Goal: Task Accomplishment & Management: Use online tool/utility

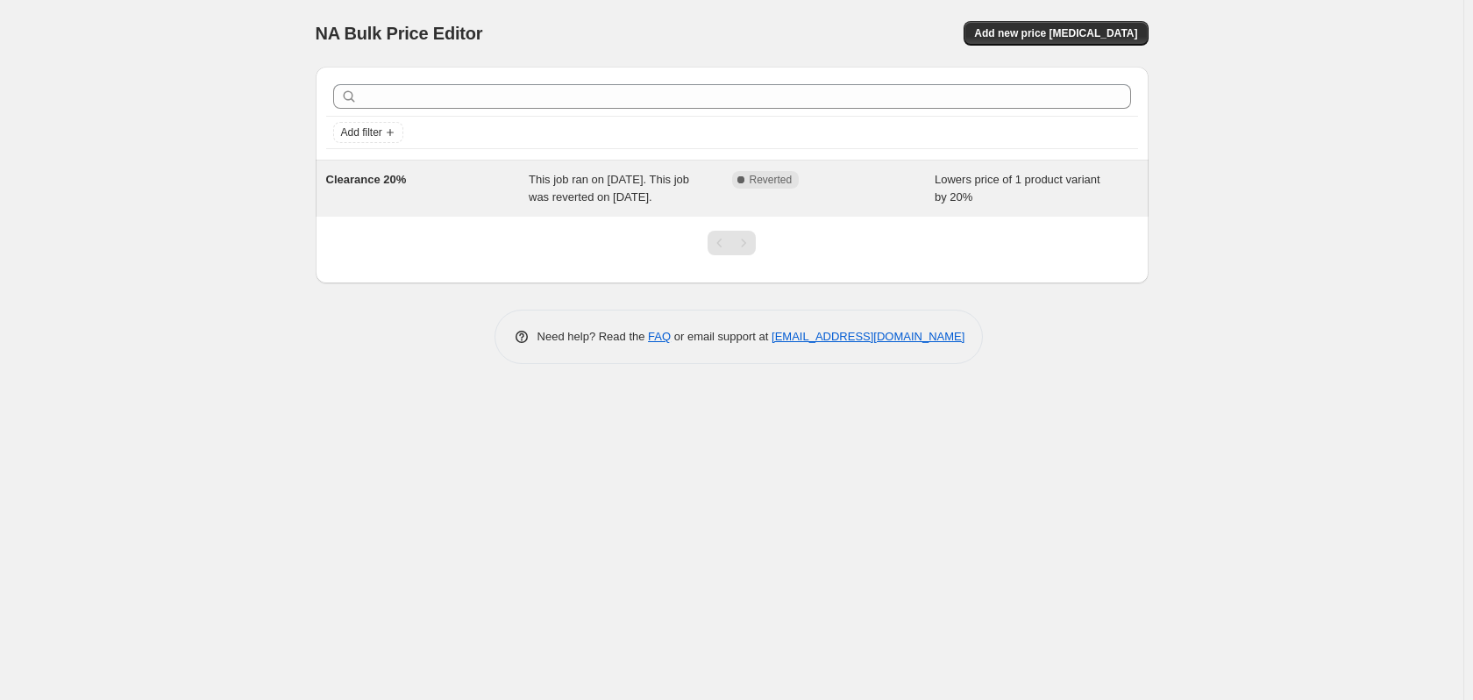
click at [866, 198] on div "Complete Reverted" at bounding box center [833, 188] width 203 height 35
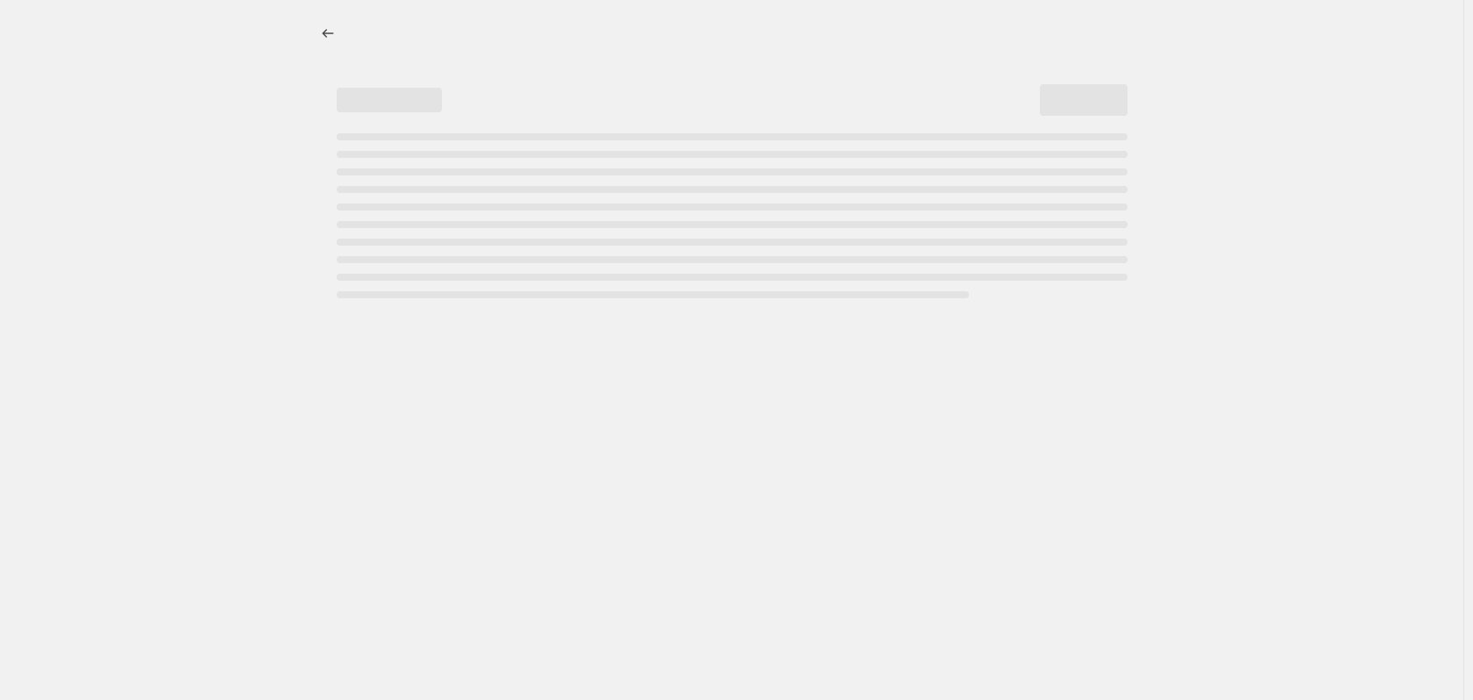
select select "percentage"
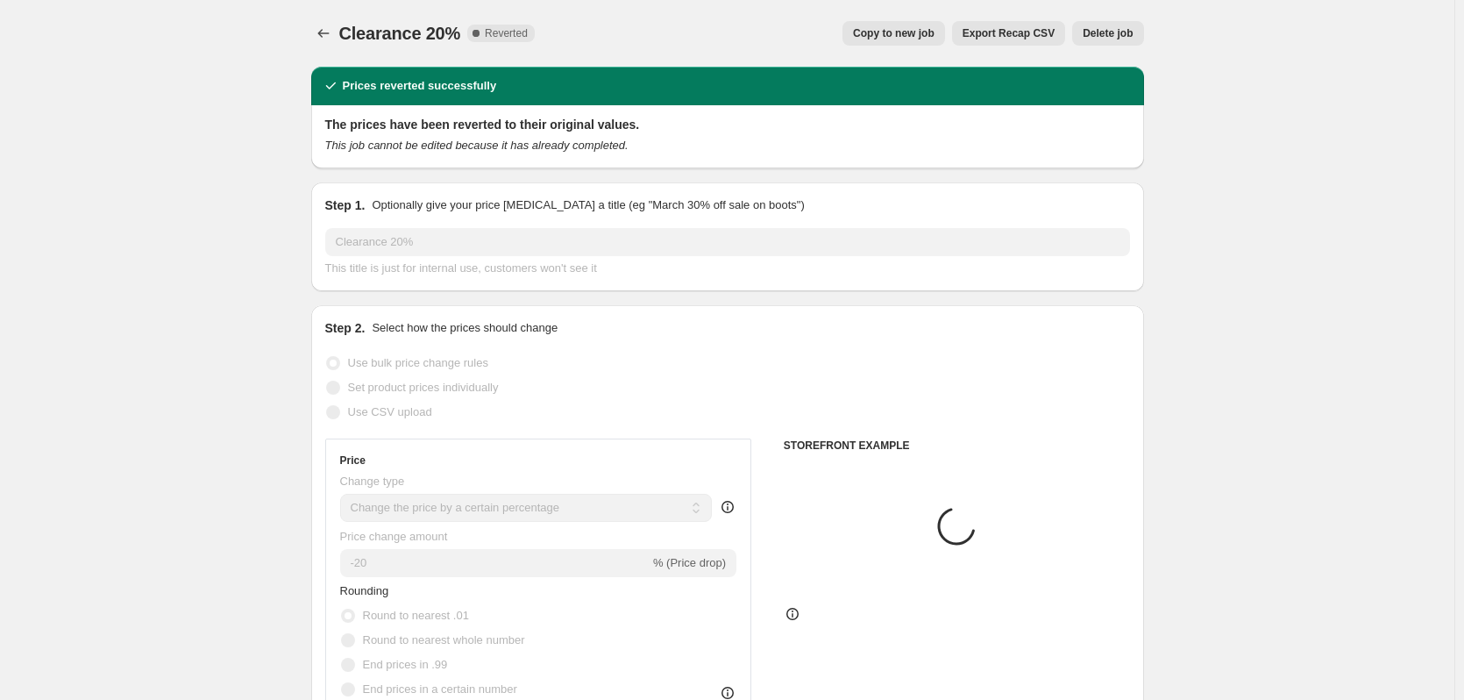
select select "collection"
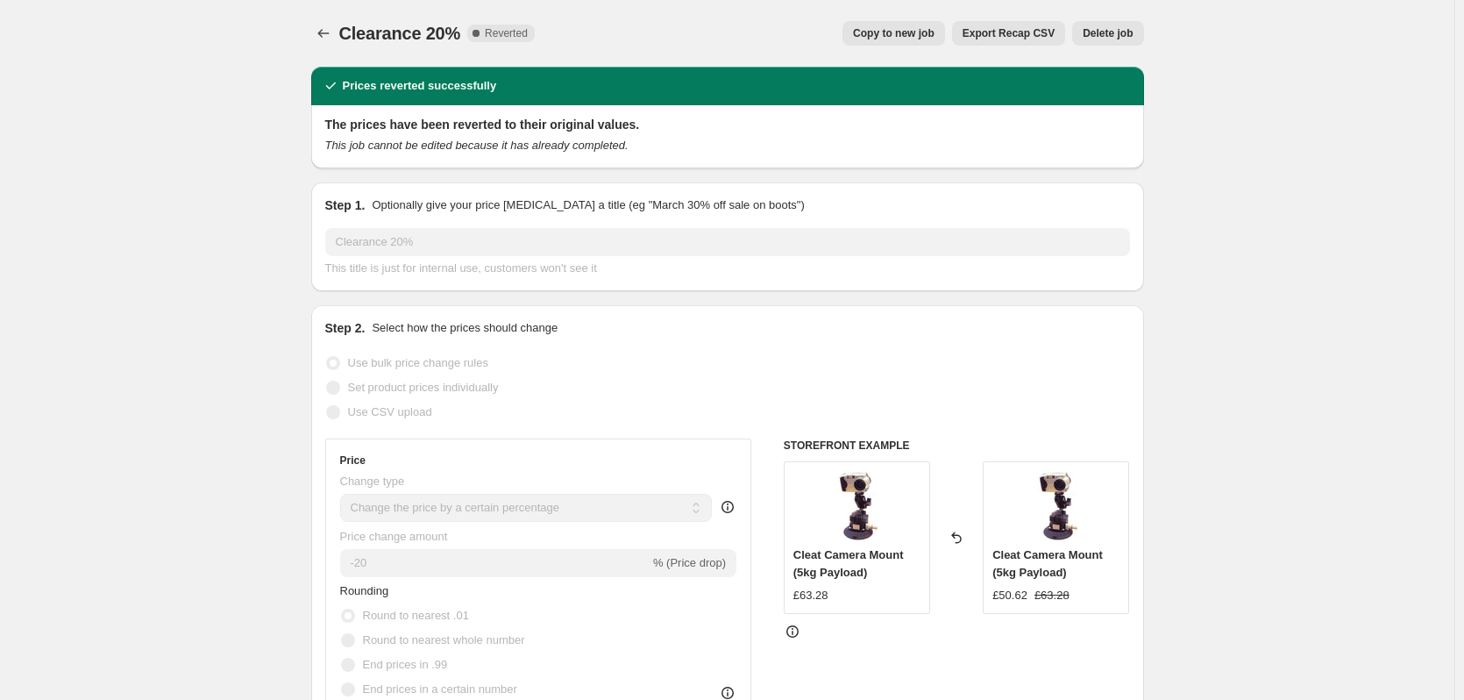
click at [905, 36] on span "Copy to new job" at bounding box center [894, 33] width 82 height 14
select select "percentage"
select select "collection"
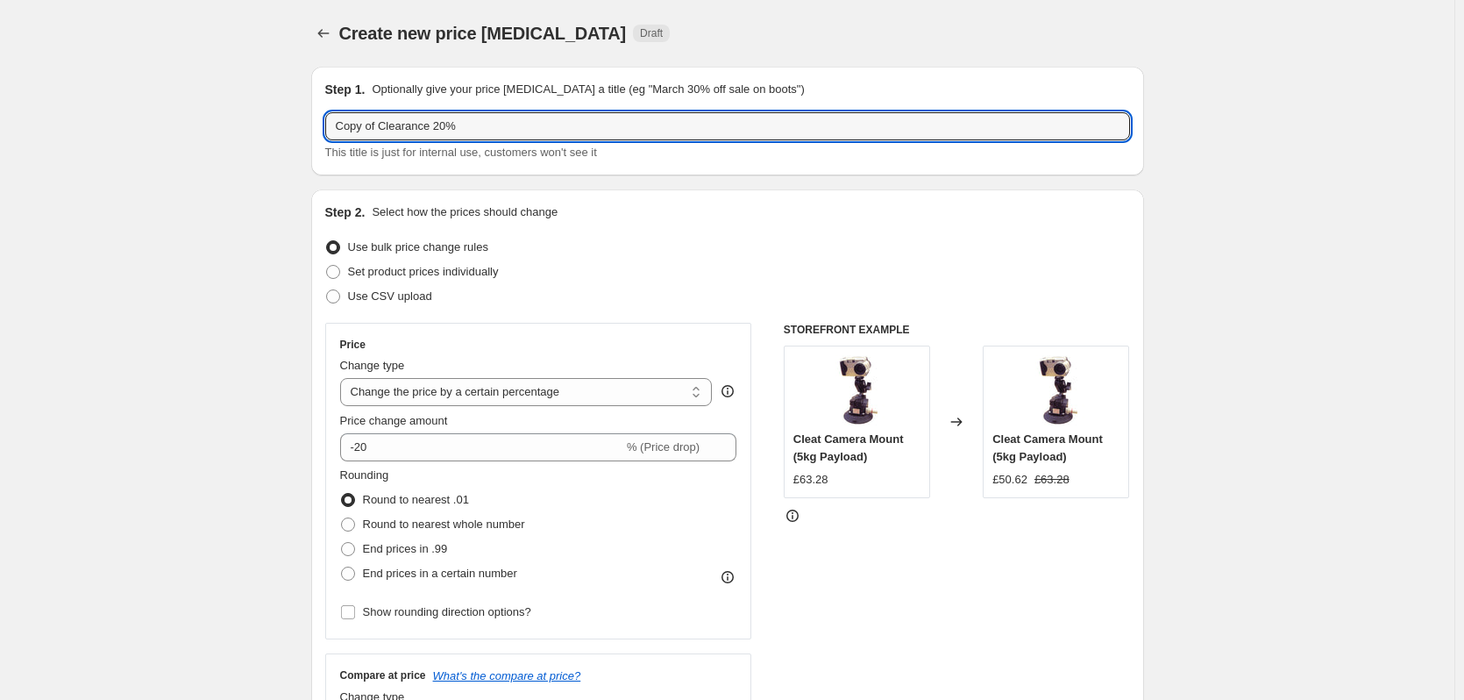
drag, startPoint x: 385, startPoint y: 124, endPoint x: 305, endPoint y: 125, distance: 79.8
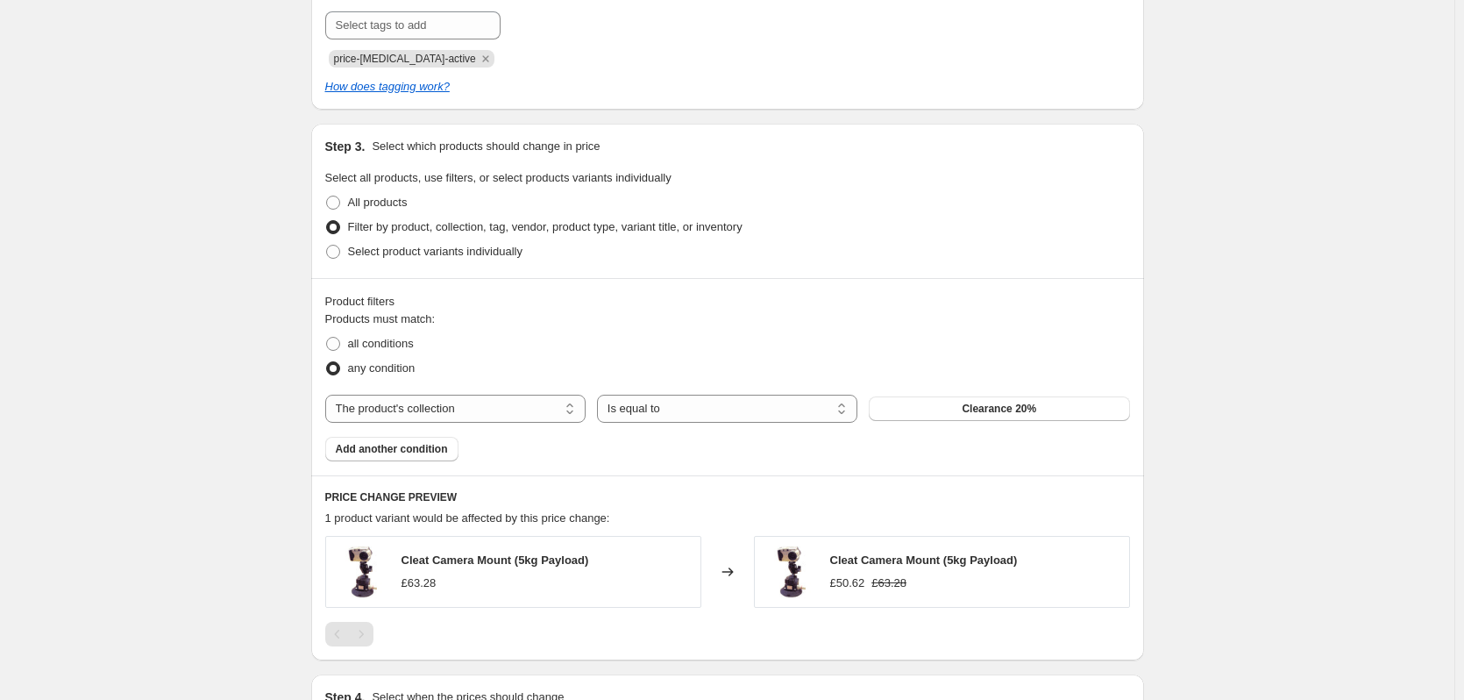
scroll to position [1026, 0]
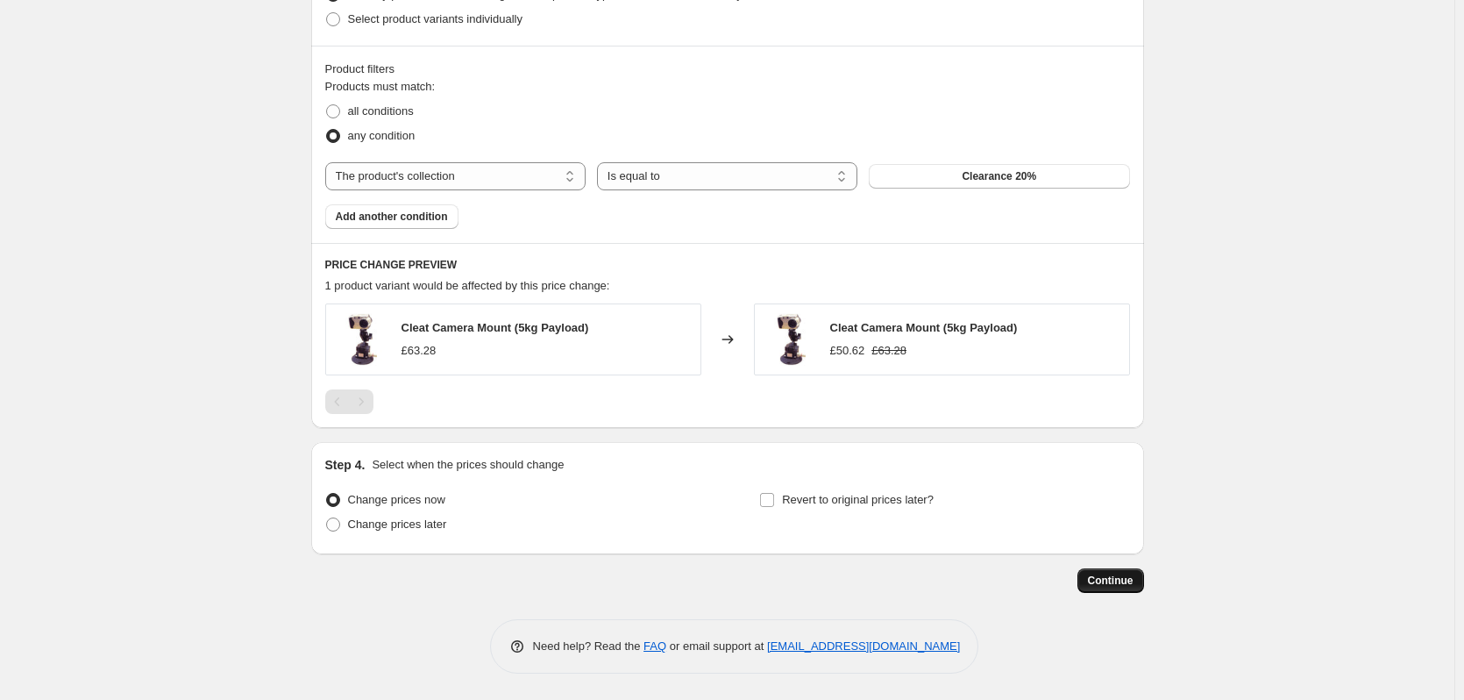
type input "Clearance 20%"
click at [1134, 581] on span "Continue" at bounding box center [1111, 580] width 46 height 14
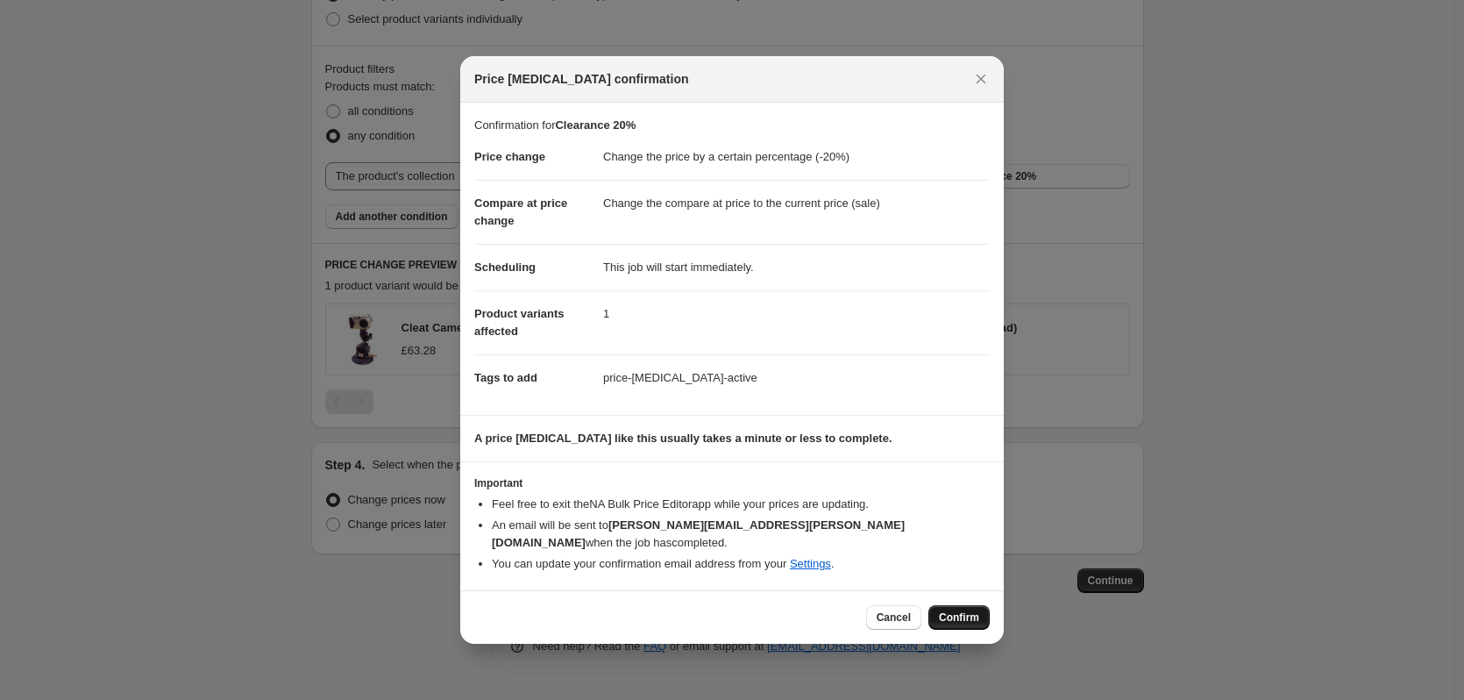
click at [961, 610] on span "Confirm" at bounding box center [959, 617] width 40 height 14
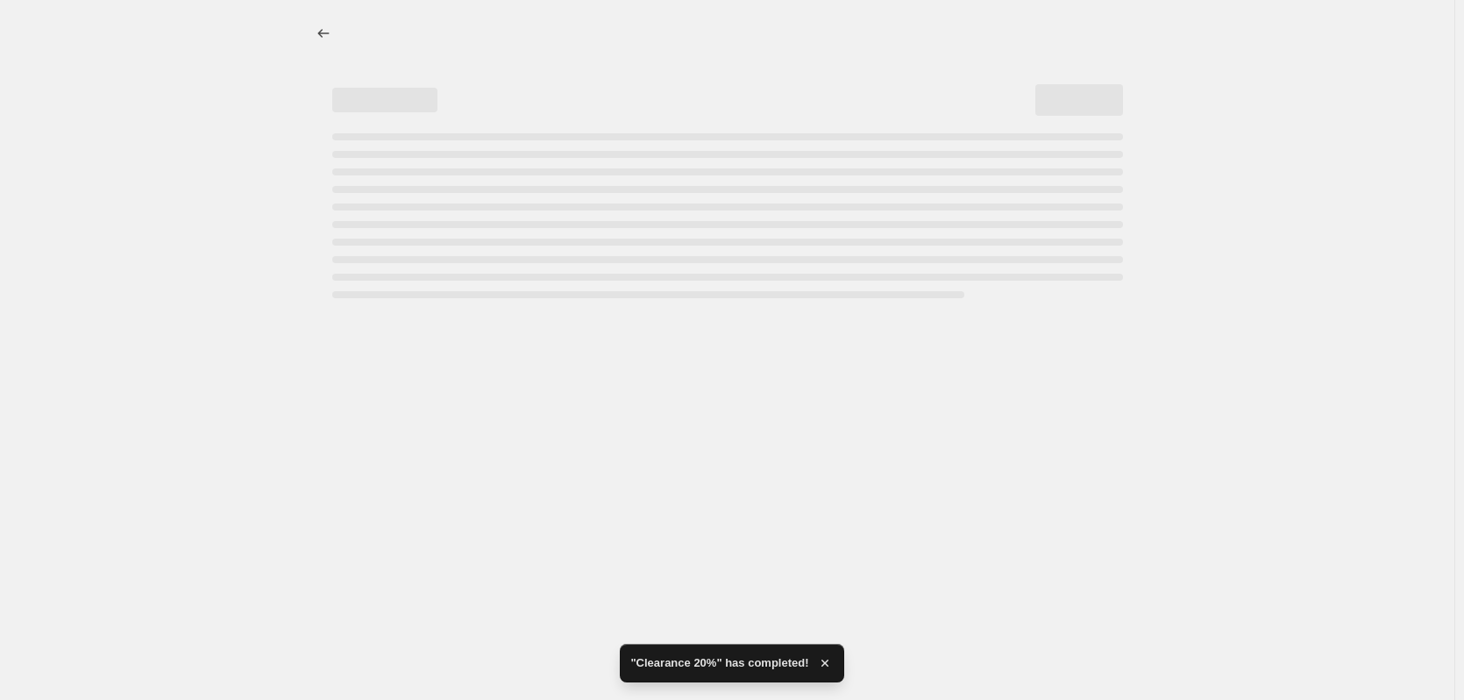
select select "percentage"
select select "collection"
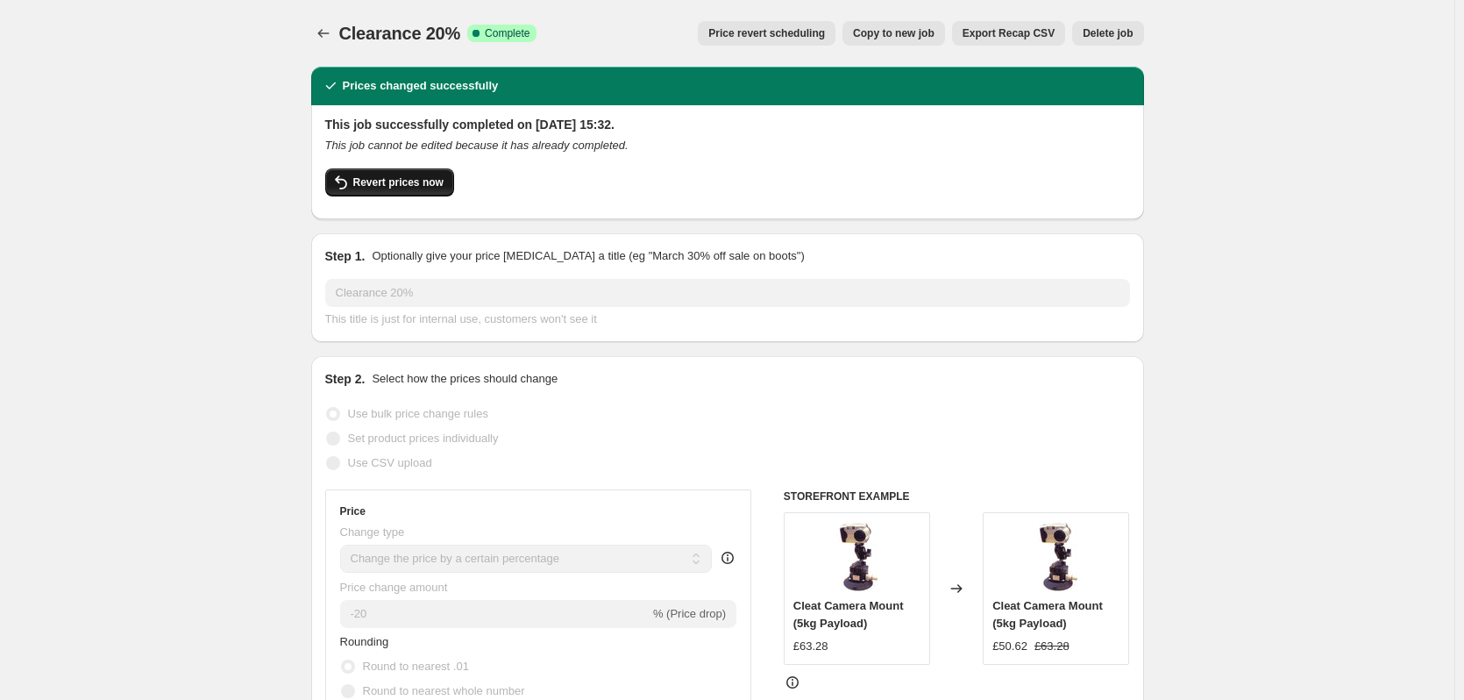
click at [381, 184] on span "Revert prices now" at bounding box center [398, 182] width 90 height 14
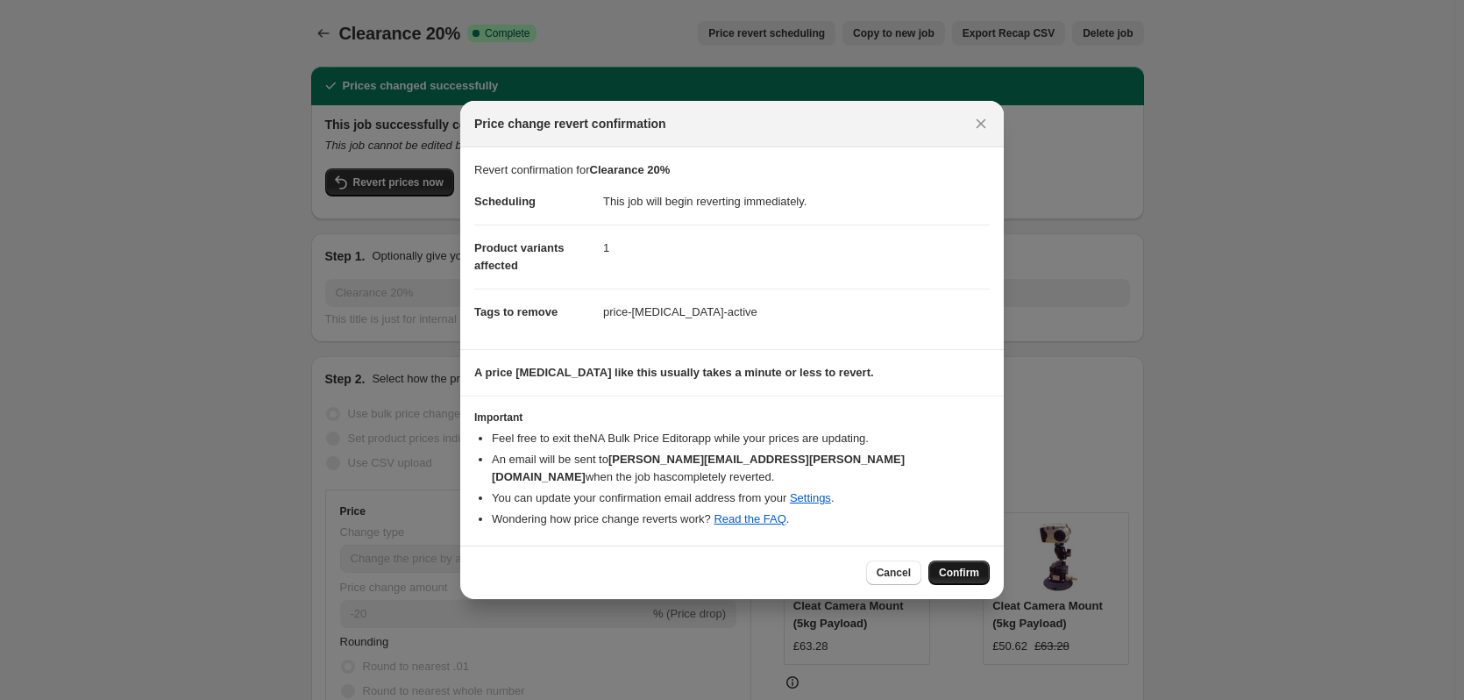
click at [960, 575] on span "Confirm" at bounding box center [959, 572] width 40 height 14
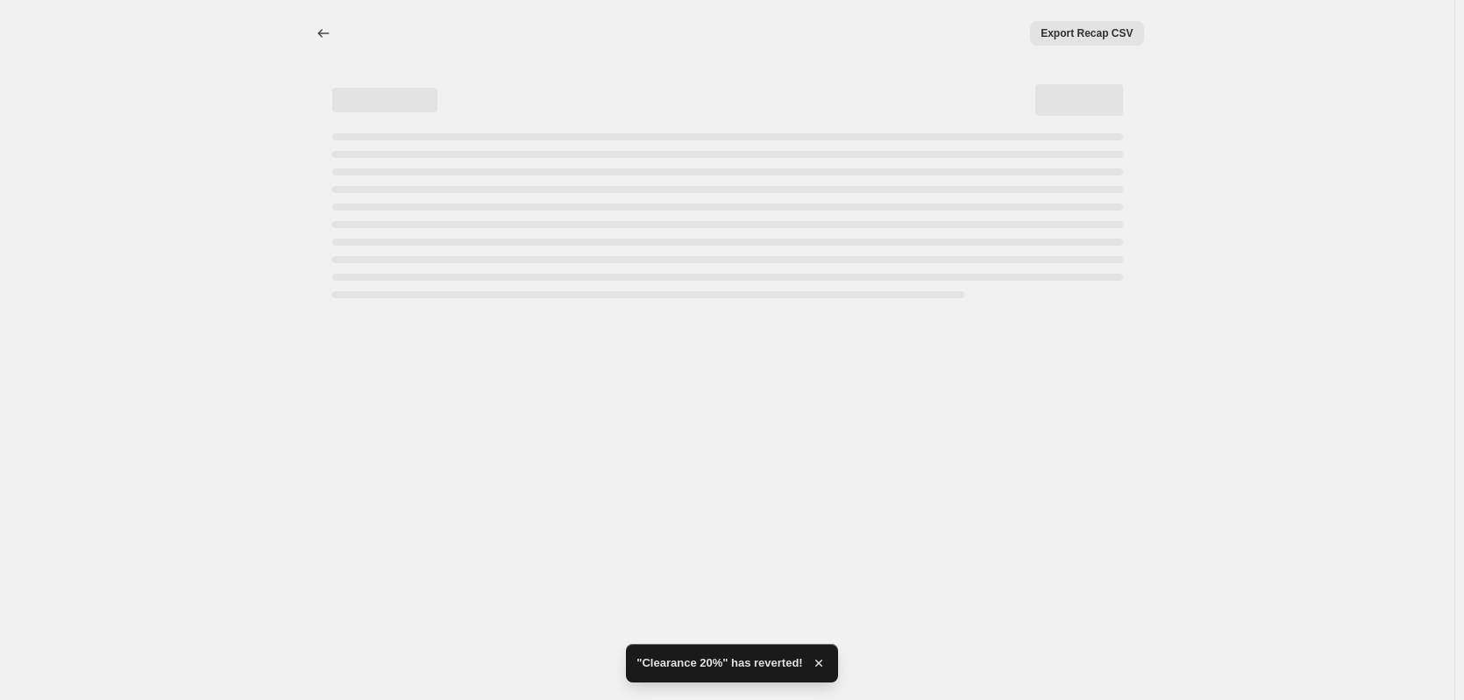
select select "percentage"
select select "collection"
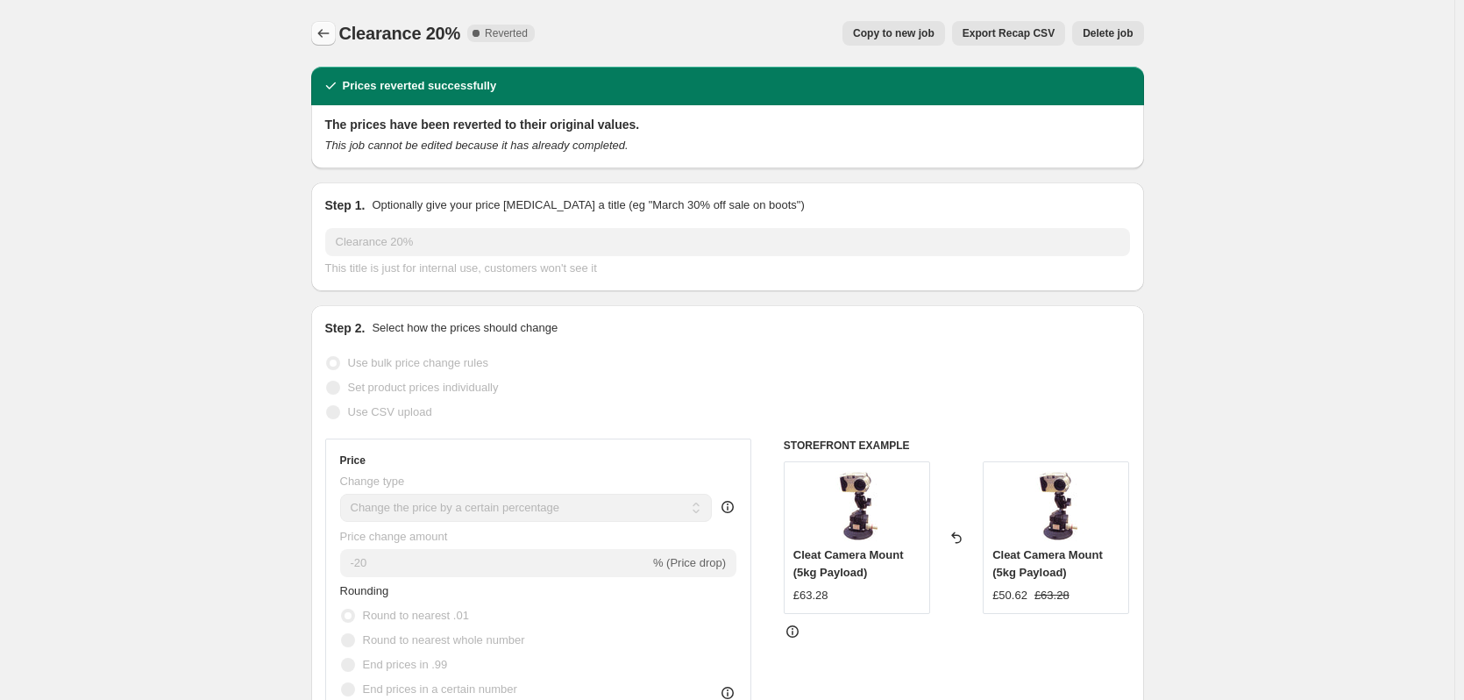
click at [330, 30] on icon "Price change jobs" at bounding box center [324, 34] width 18 height 18
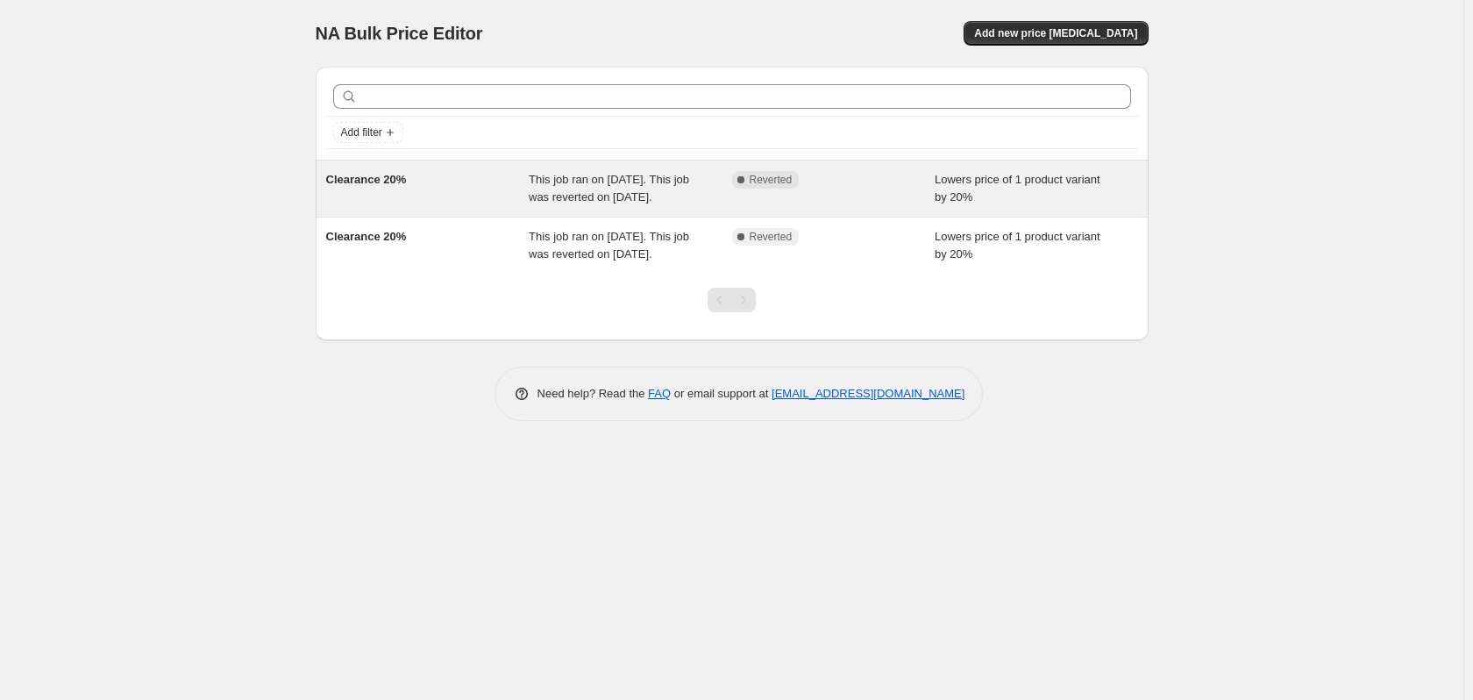
click at [446, 190] on div "Clearance 20%" at bounding box center [427, 188] width 203 height 35
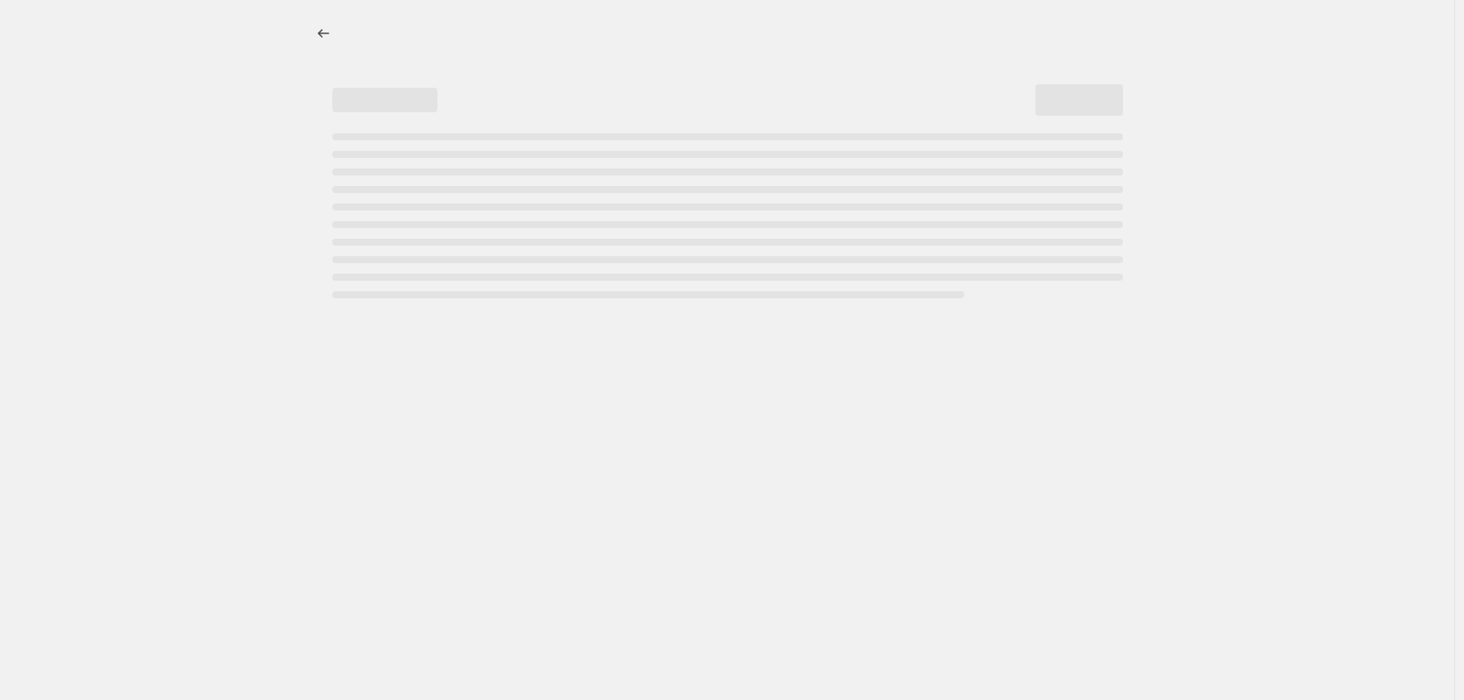
select select "percentage"
select select "collection"
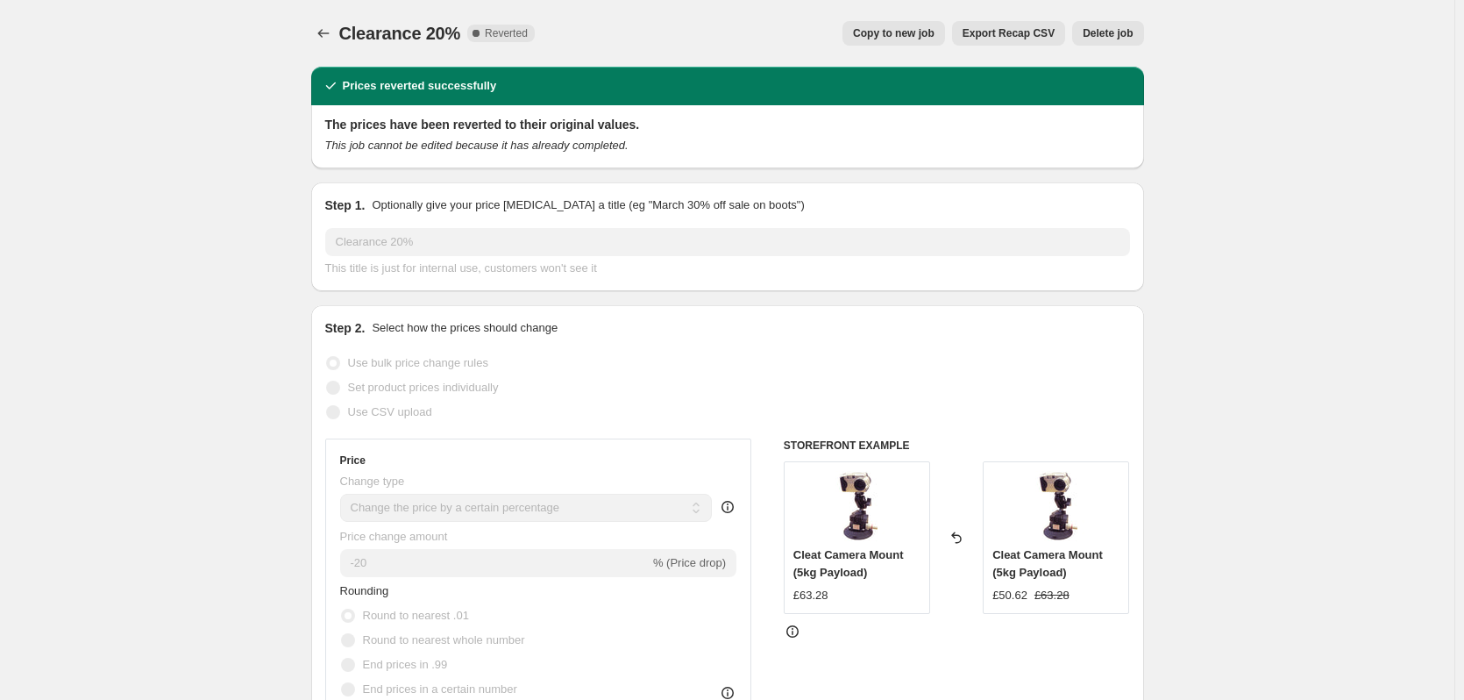
click at [900, 28] on span "Copy to new job" at bounding box center [894, 33] width 82 height 14
select select "percentage"
select select "collection"
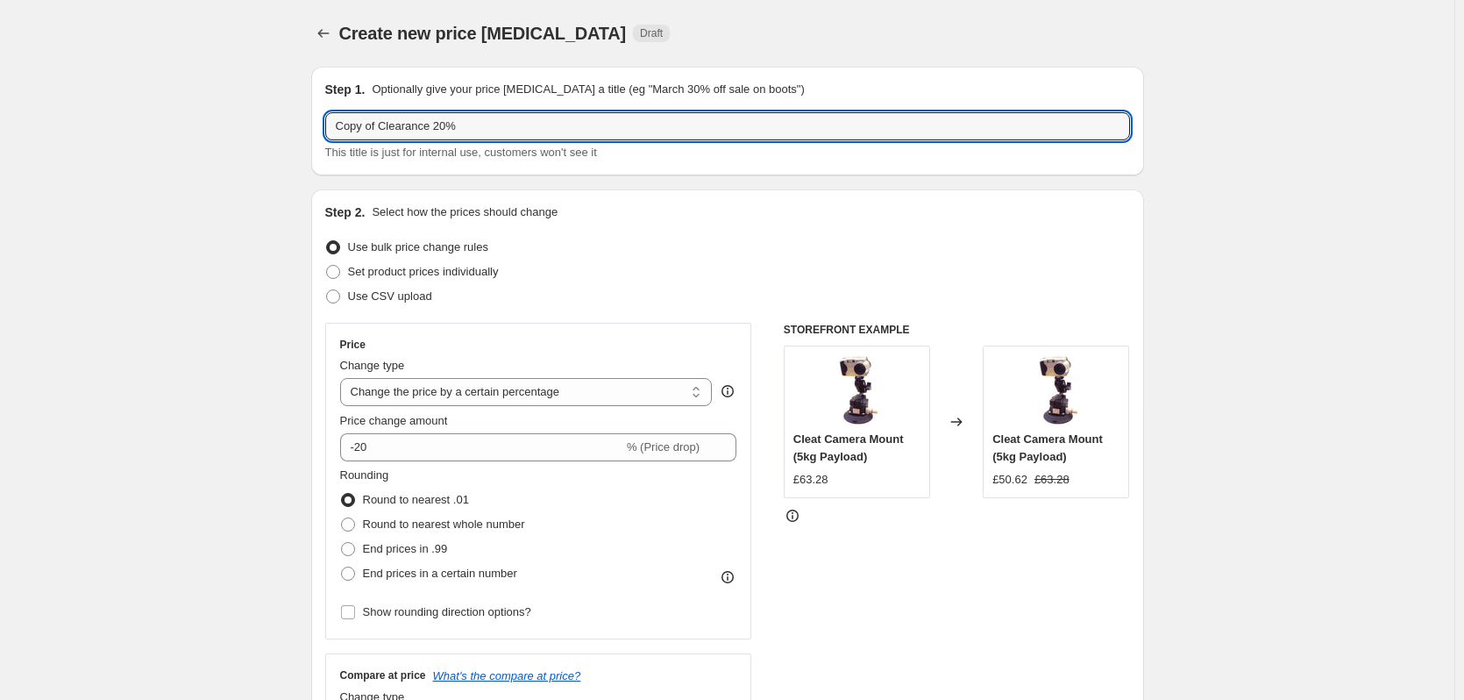
drag, startPoint x: 387, startPoint y: 123, endPoint x: 319, endPoint y: 129, distance: 67.8
click at [320, 129] on div "Step 1. Optionally give your price [MEDICAL_DATA] a title (eg "March 30% off sa…" at bounding box center [727, 121] width 833 height 109
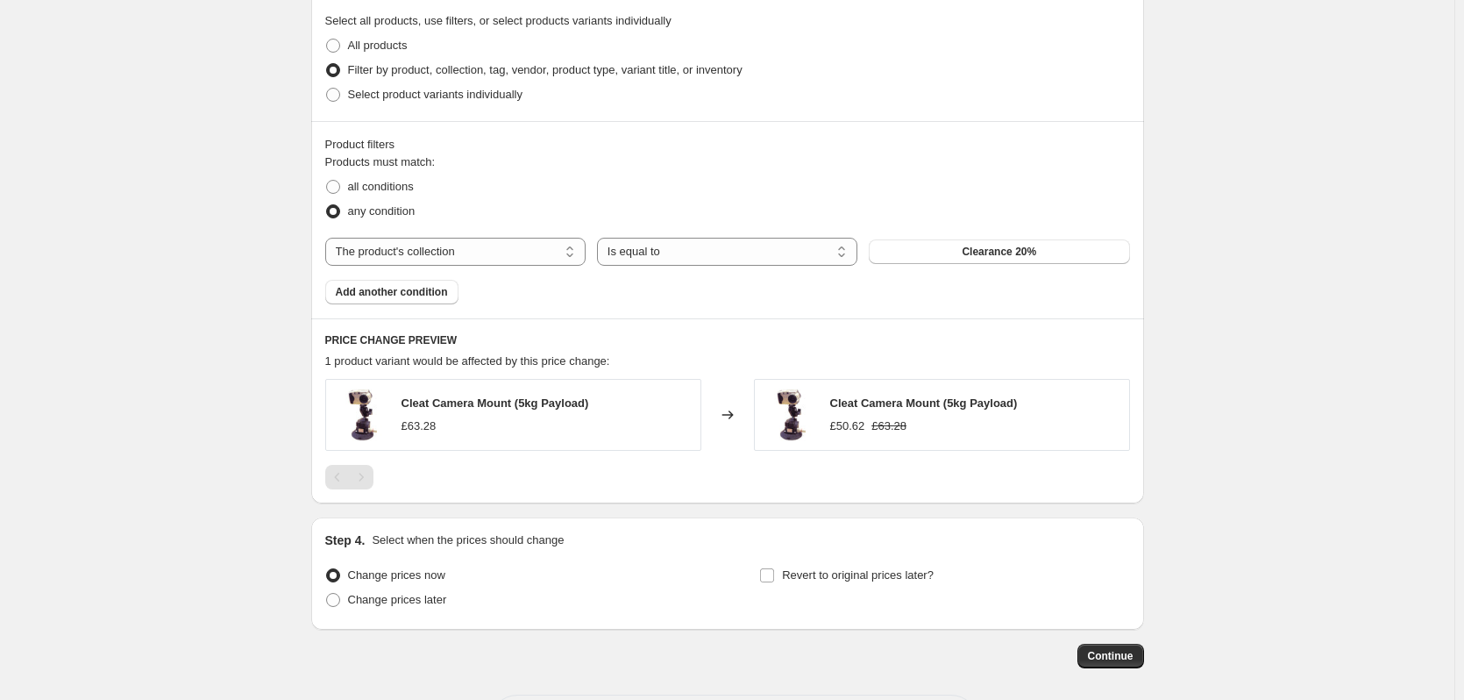
scroll to position [1026, 0]
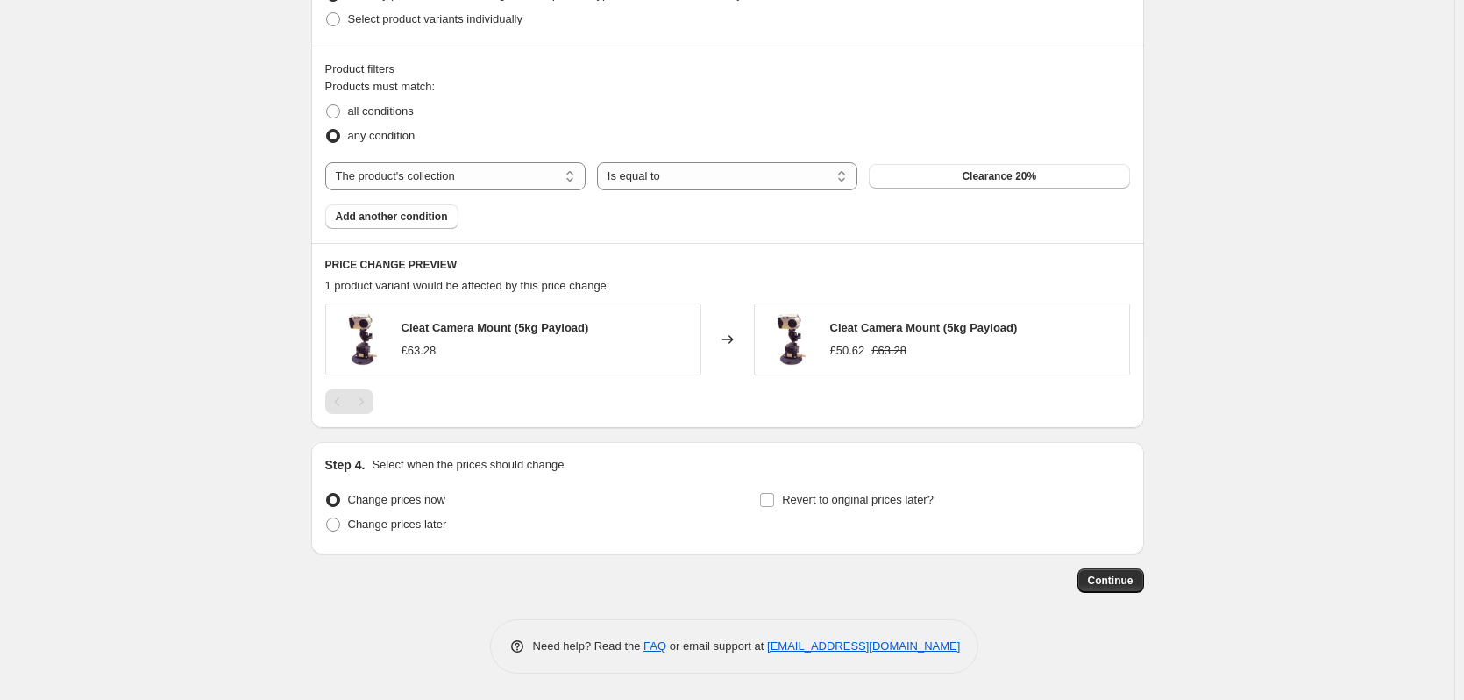
type input "Clearance 20%"
drag, startPoint x: 1125, startPoint y: 533, endPoint x: 1121, endPoint y: 550, distance: 17.0
drag, startPoint x: 1121, startPoint y: 550, endPoint x: 1109, endPoint y: 581, distance: 33.9
click at [1109, 581] on span "Continue" at bounding box center [1111, 580] width 46 height 14
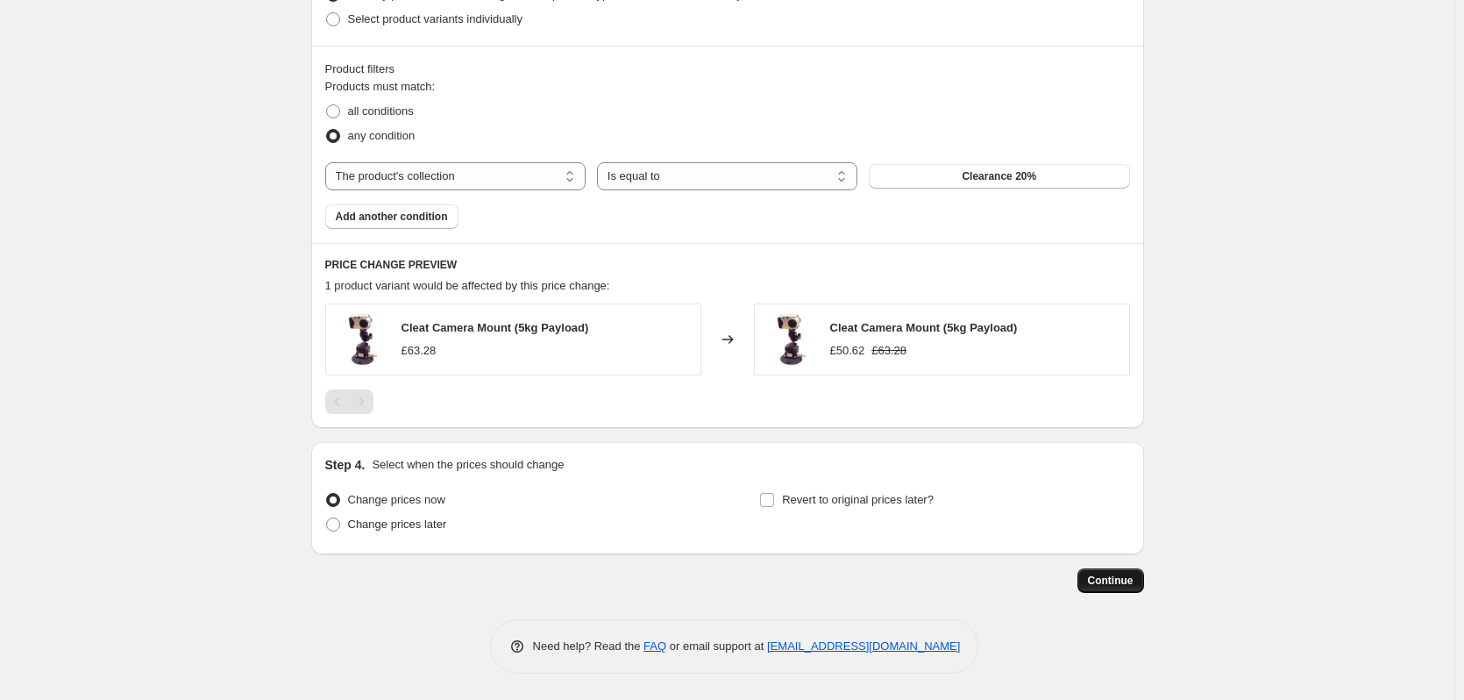
scroll to position [0, 0]
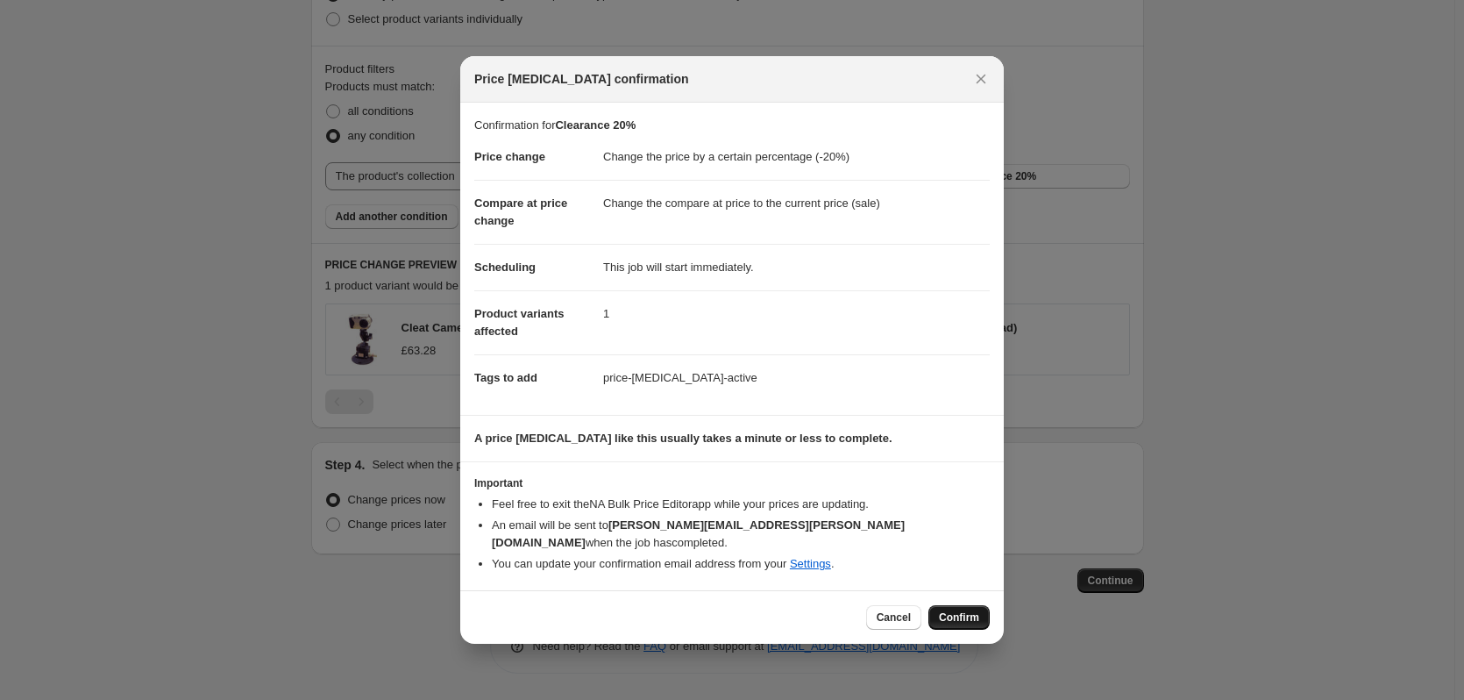
click at [954, 615] on span "Confirm" at bounding box center [959, 617] width 40 height 14
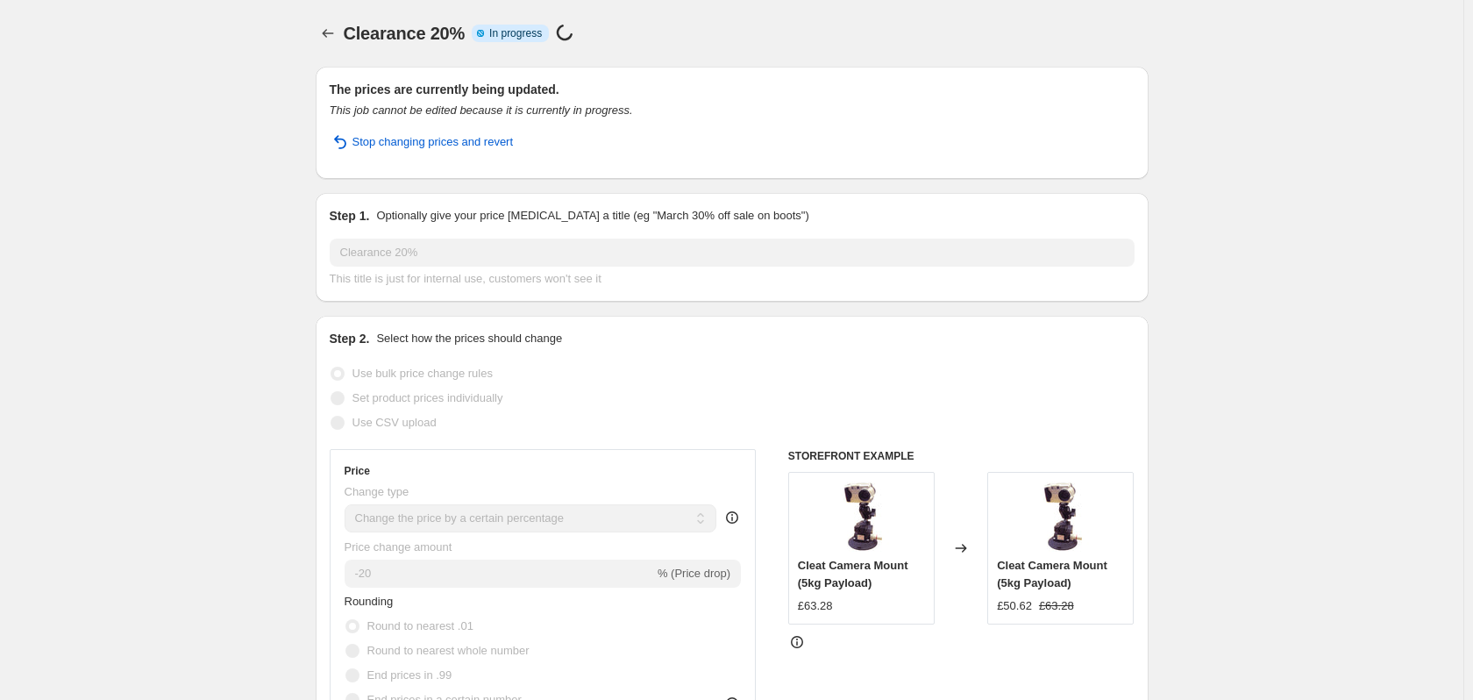
select select "percentage"
select select "collection"
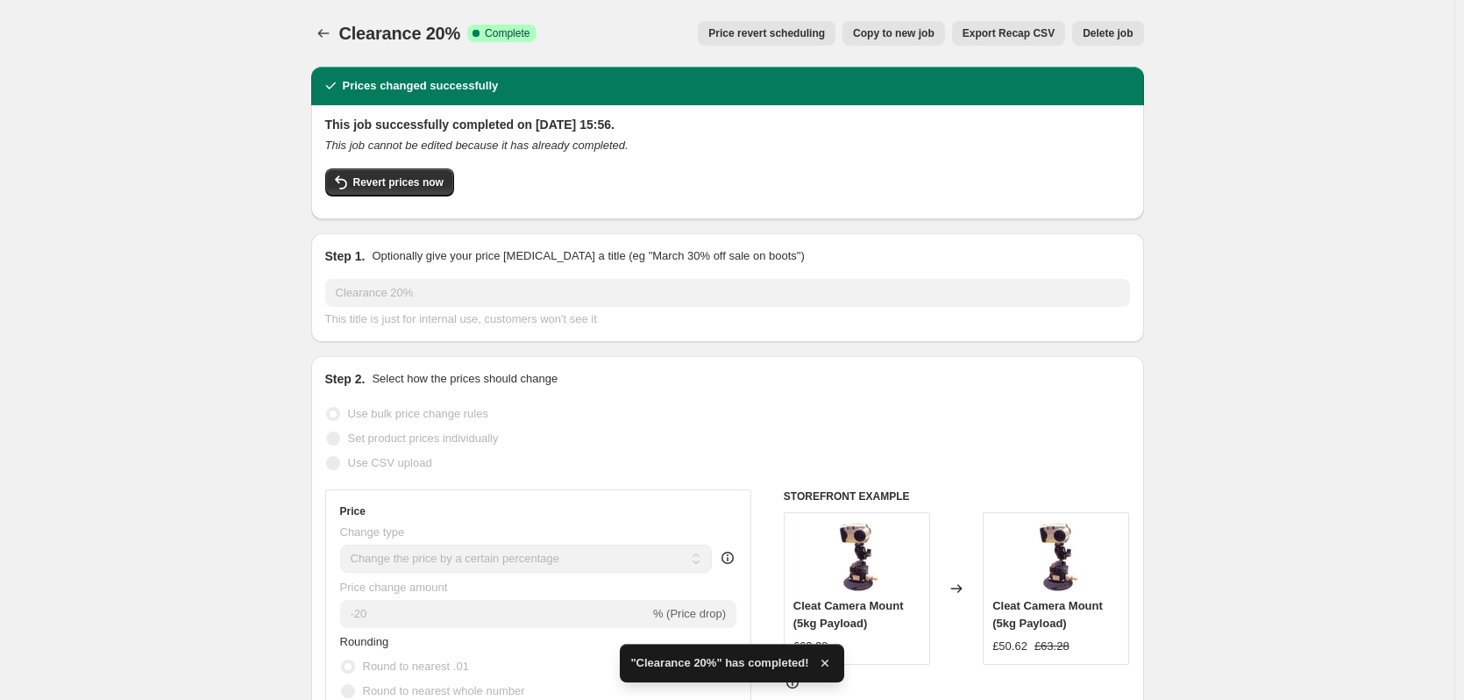
click at [330, 27] on icon "Price change jobs" at bounding box center [324, 34] width 18 height 18
